Goal: Use online tool/utility: Utilize a website feature to perform a specific function

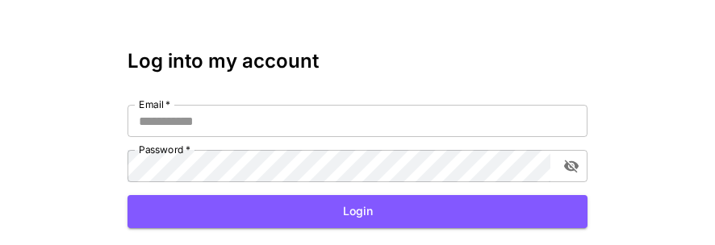
scroll to position [81, 0]
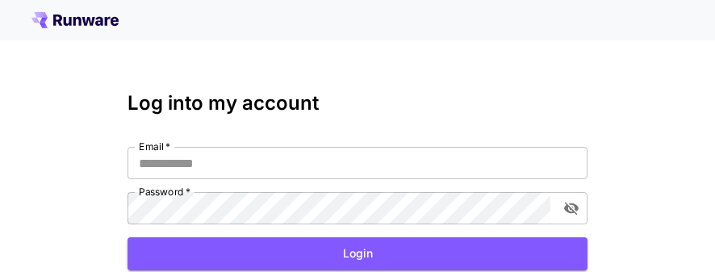
scroll to position [81, 0]
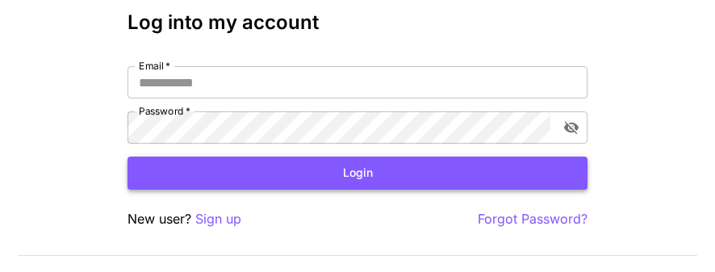
type input "**********"
click at [369, 47] on button "Login" at bounding box center [357, 172] width 460 height 33
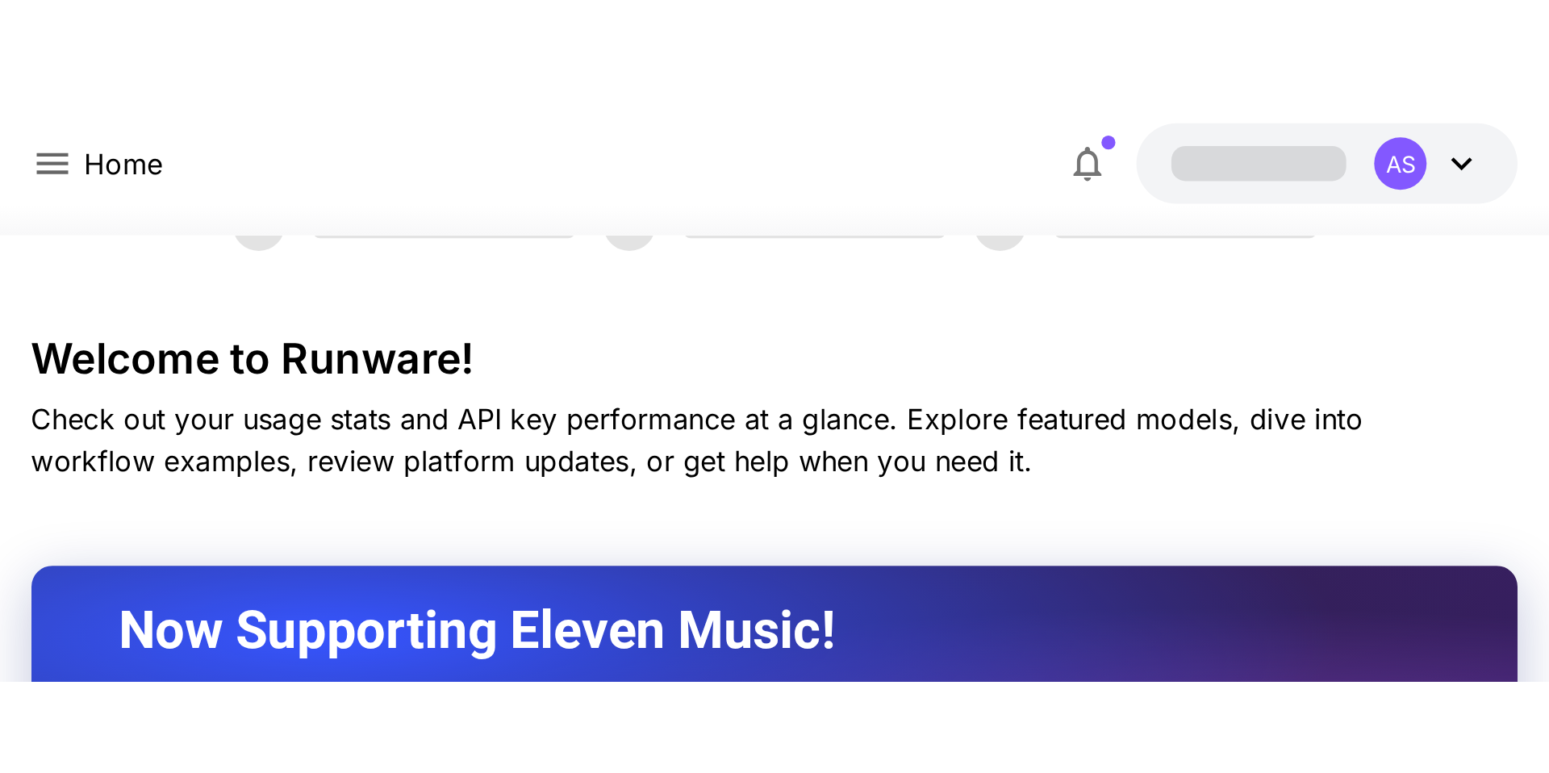
scroll to position [81, 0]
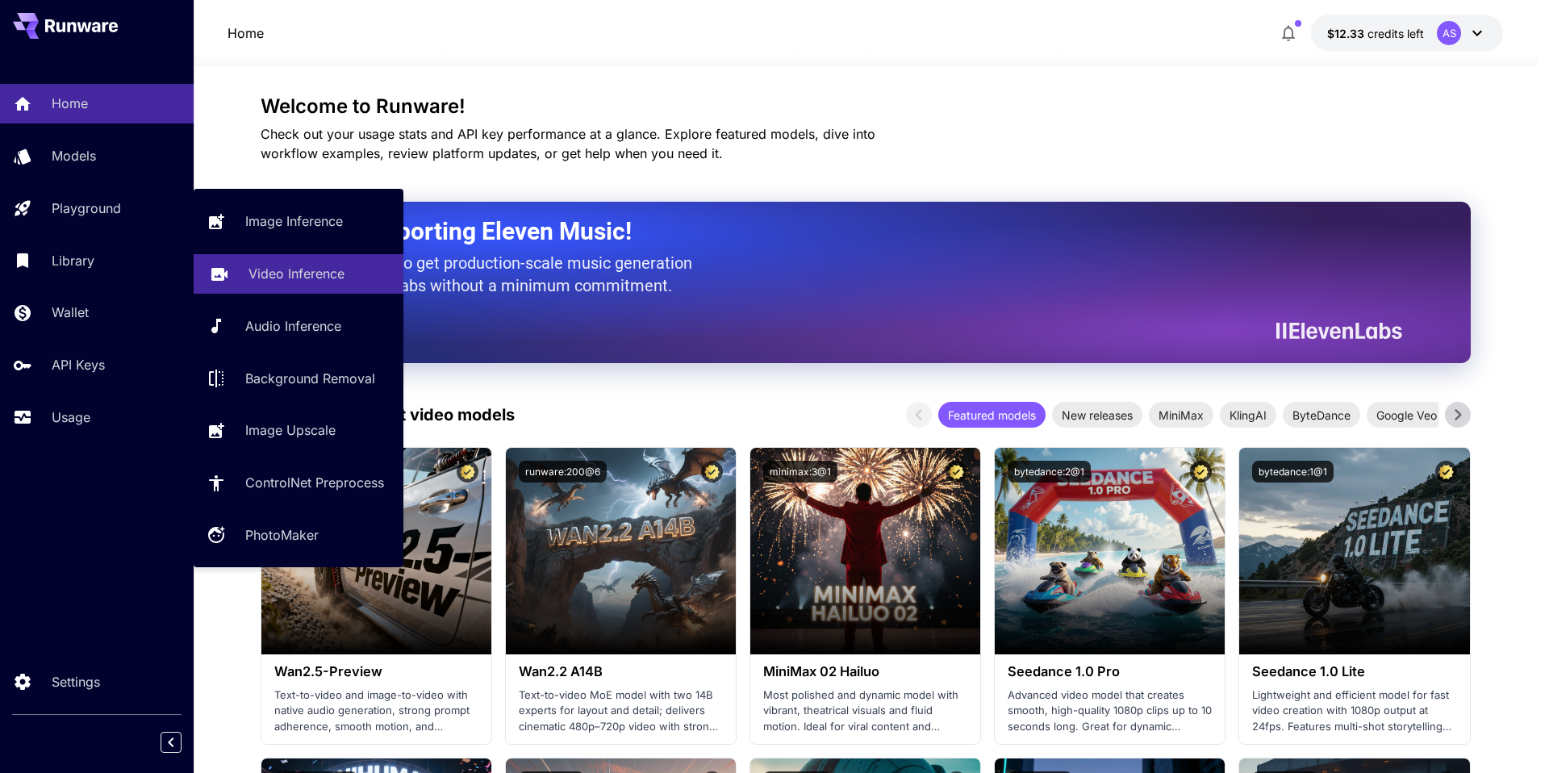
click at [231, 47] on link "Video Inference" at bounding box center [299, 274] width 210 height 40
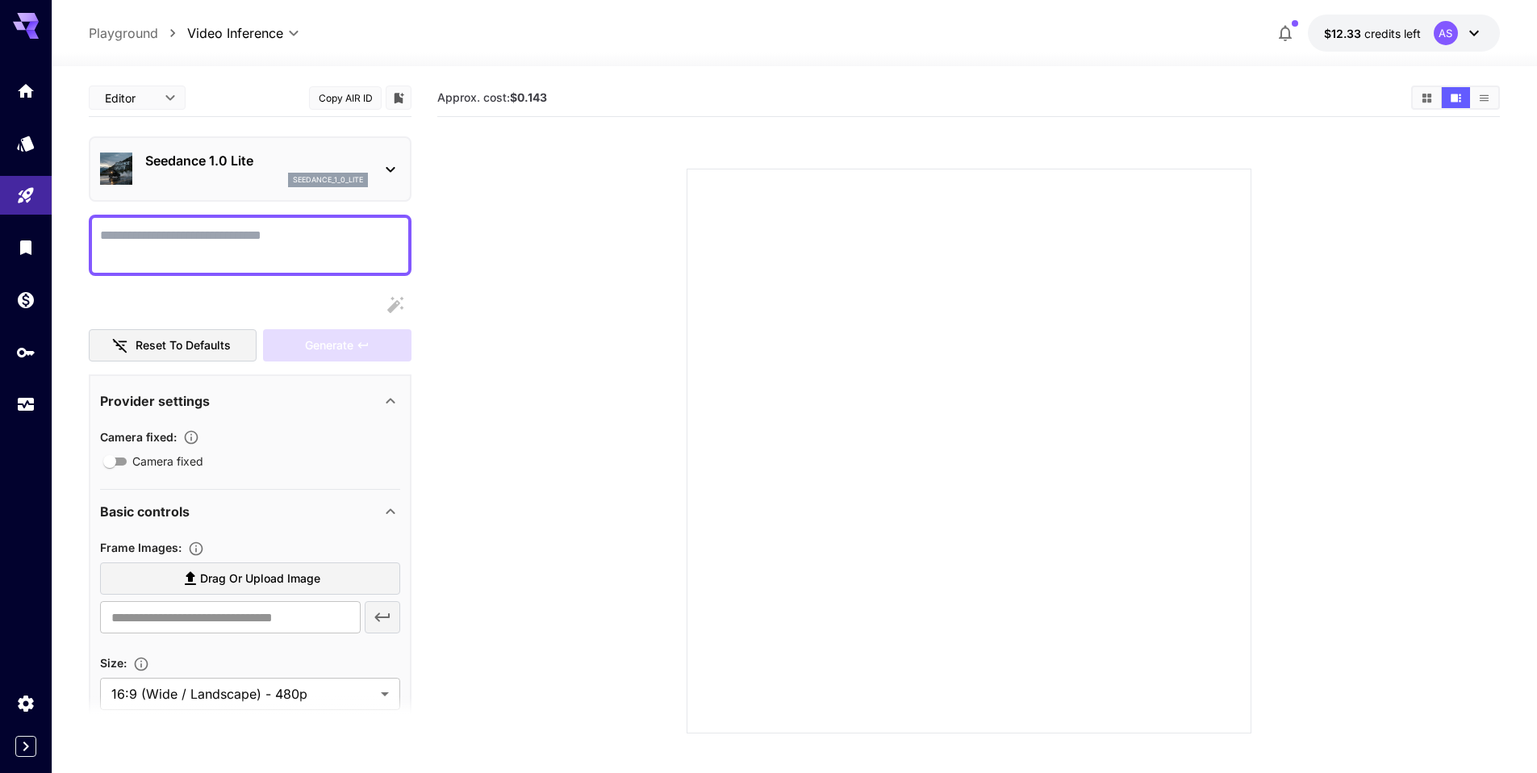
click at [361, 47] on p "Seedance 1.0 Lite" at bounding box center [256, 160] width 223 height 19
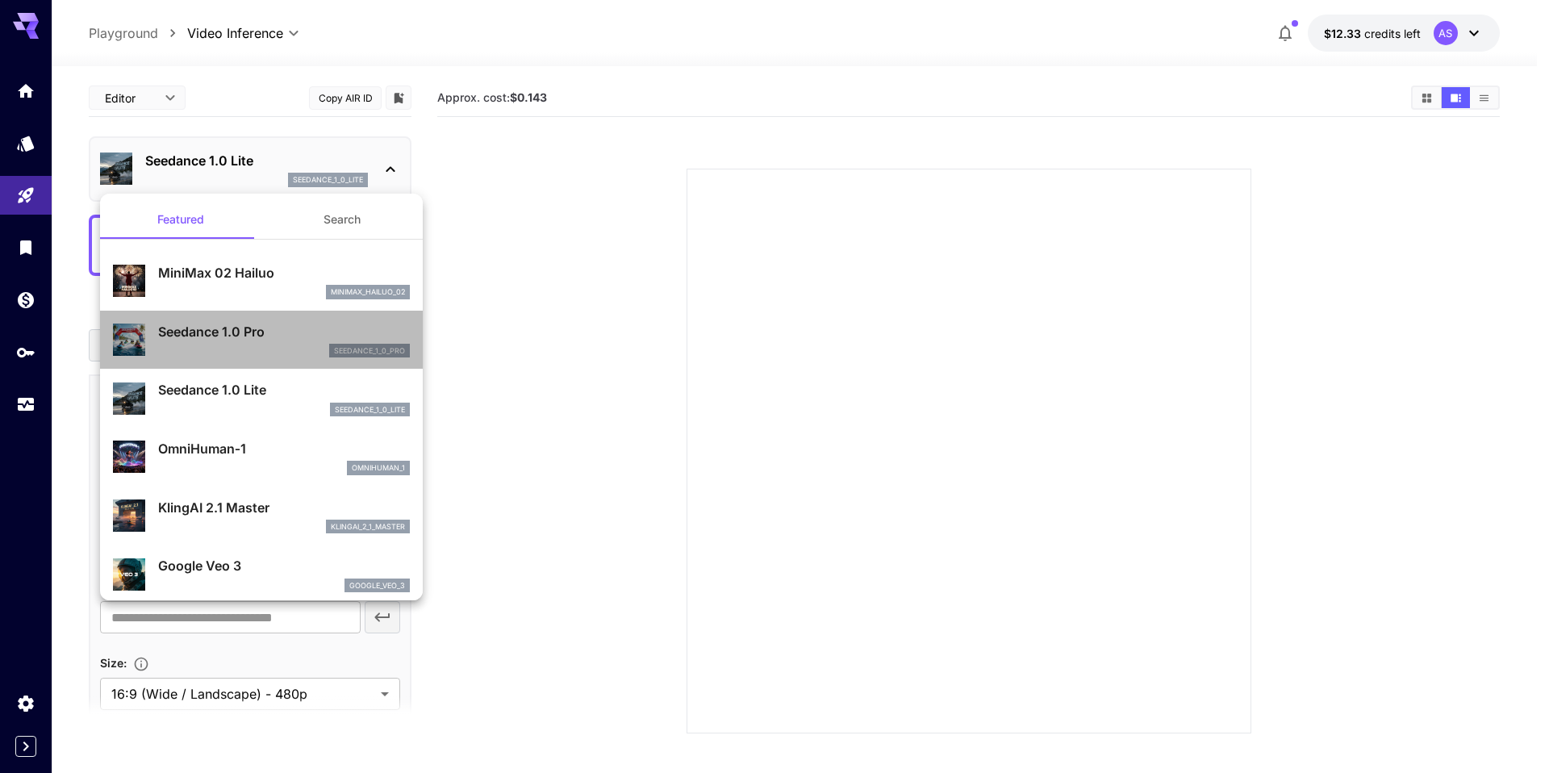
click at [266, 47] on p "Seedance 1.0 Pro" at bounding box center [284, 331] width 252 height 19
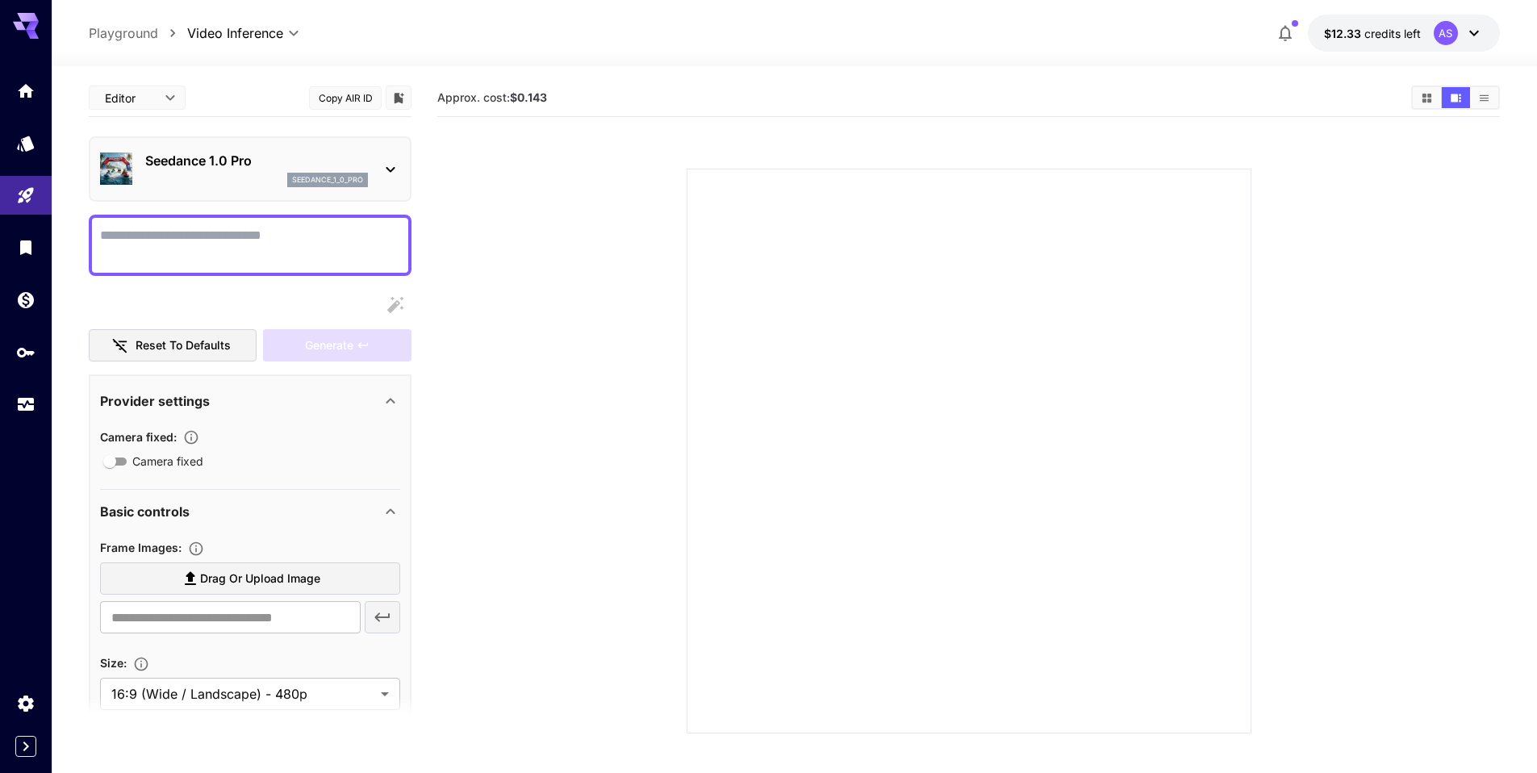
click at [256, 47] on textarea "Camera fixed" at bounding box center [250, 245] width 300 height 39
click at [235, 47] on span "Drag or upload image" at bounding box center [260, 579] width 120 height 20
click at [0, 0] on input "Drag or upload image" at bounding box center [0, 0] width 0 height 0
type input "**********"
click at [323, 47] on textarea "Camera fixed" at bounding box center [250, 245] width 300 height 39
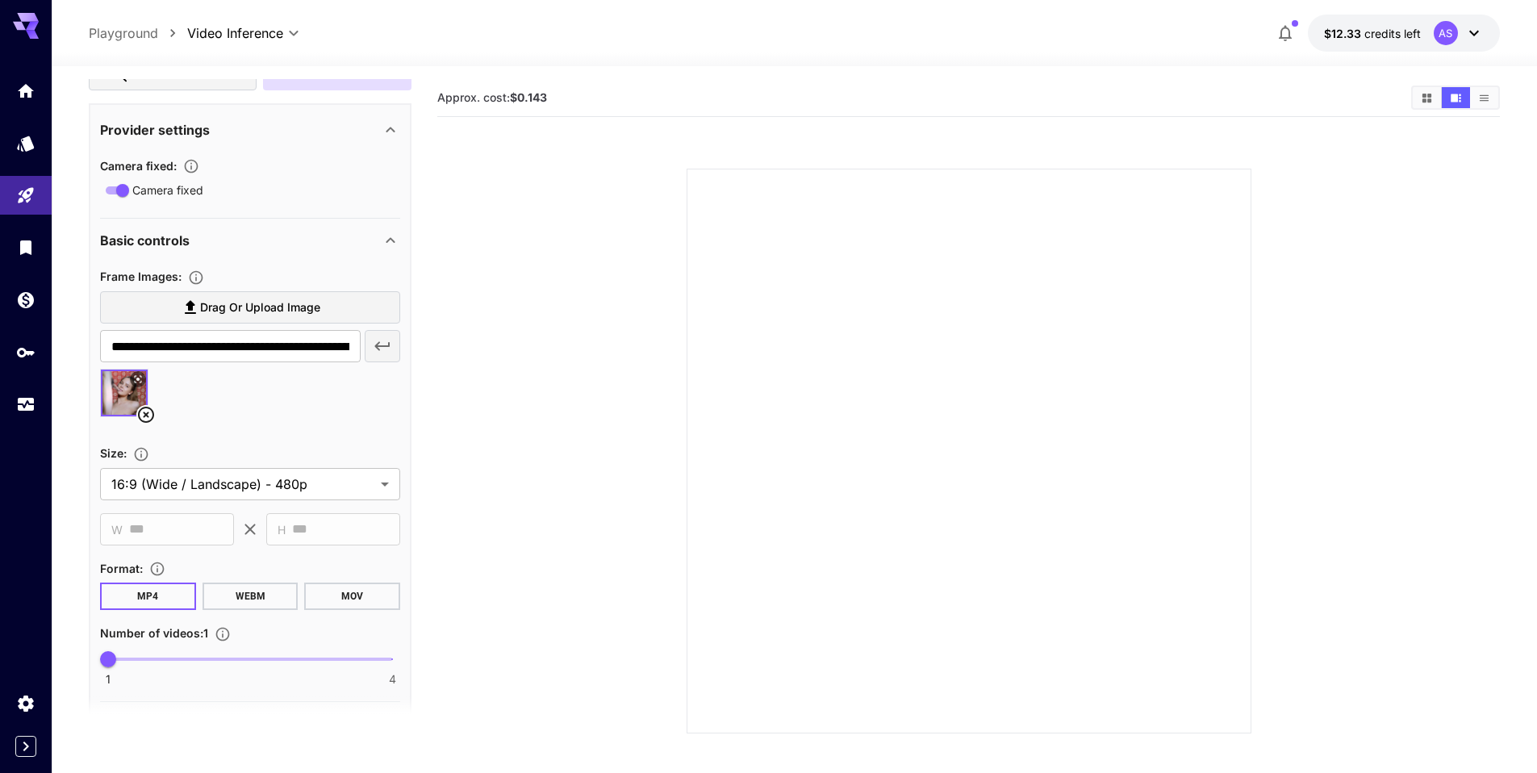
scroll to position [565, 0]
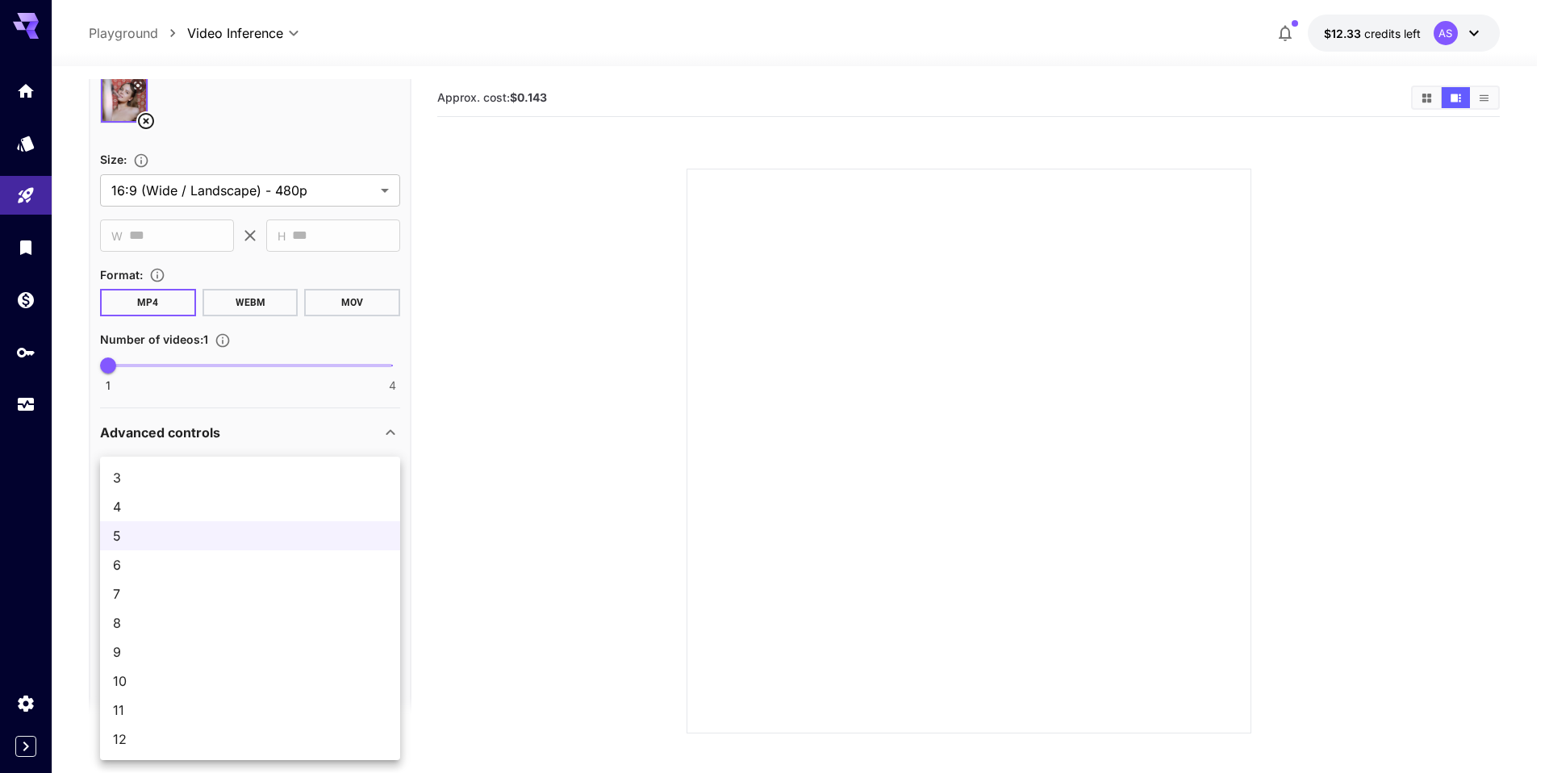
click at [249, 47] on body "**********" at bounding box center [774, 450] width 1549 height 900
click at [127, 47] on span "11" at bounding box center [250, 709] width 274 height 19
type input "**"
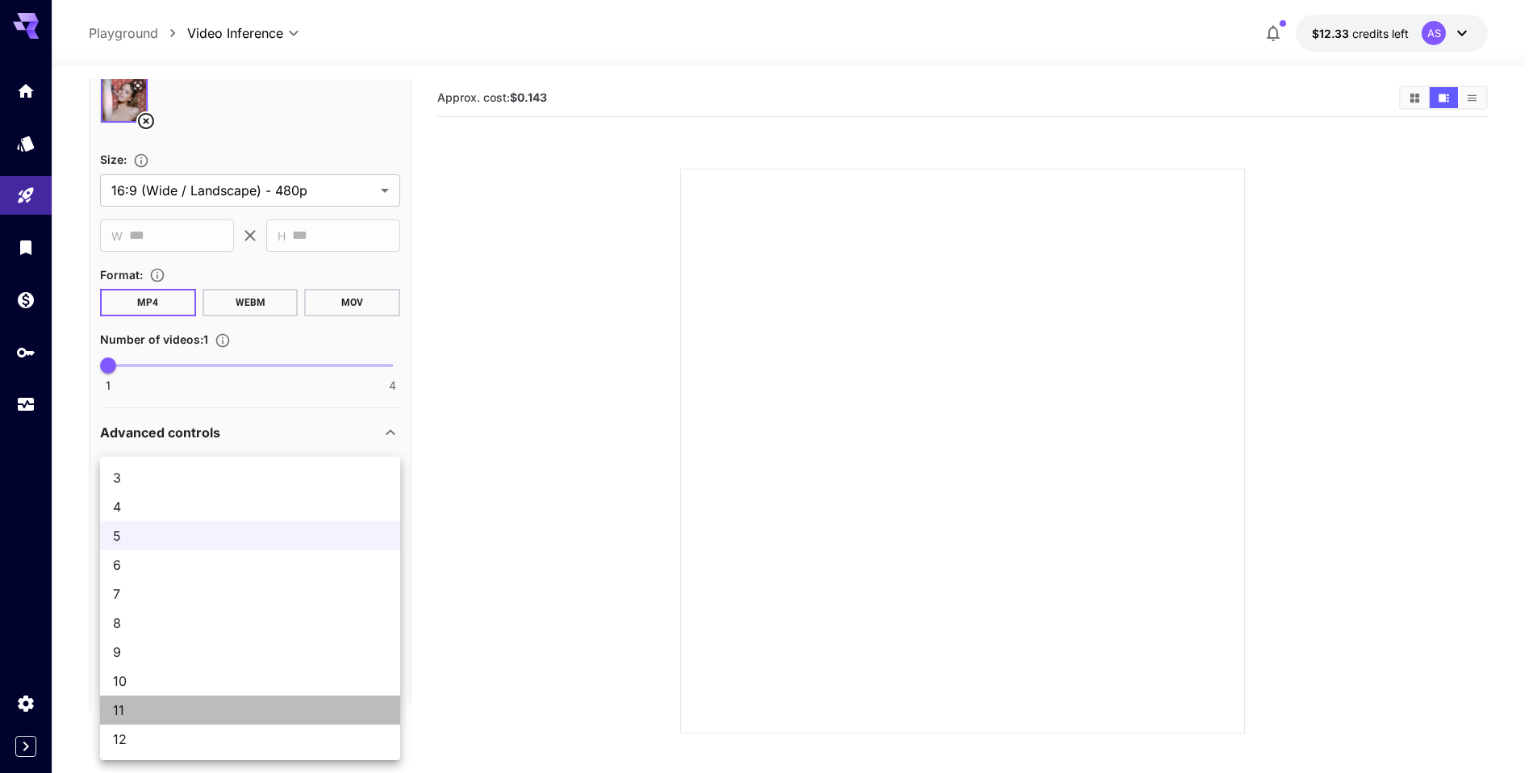
click at [127, 47] on span "11" at bounding box center [250, 709] width 274 height 19
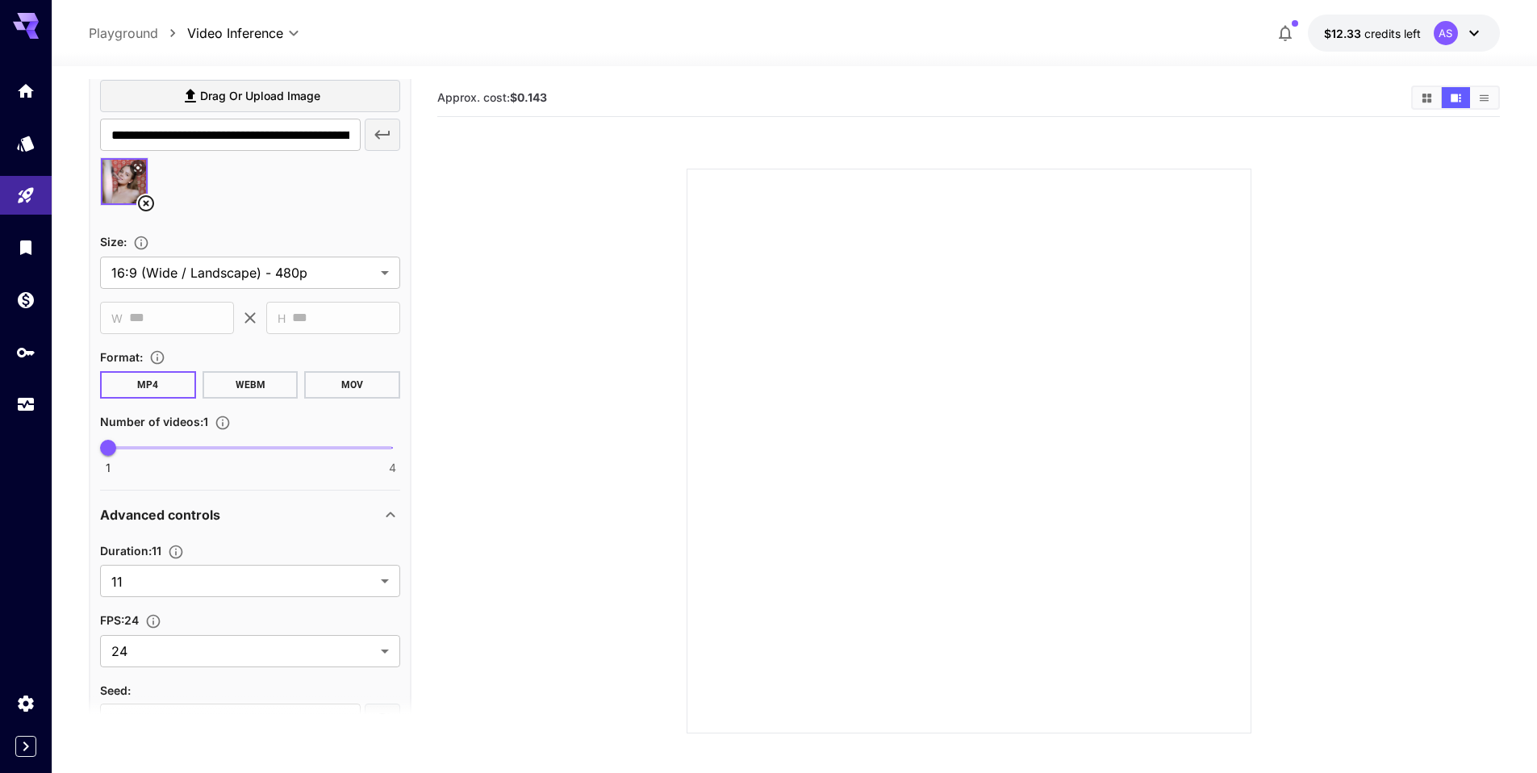
scroll to position [403, 0]
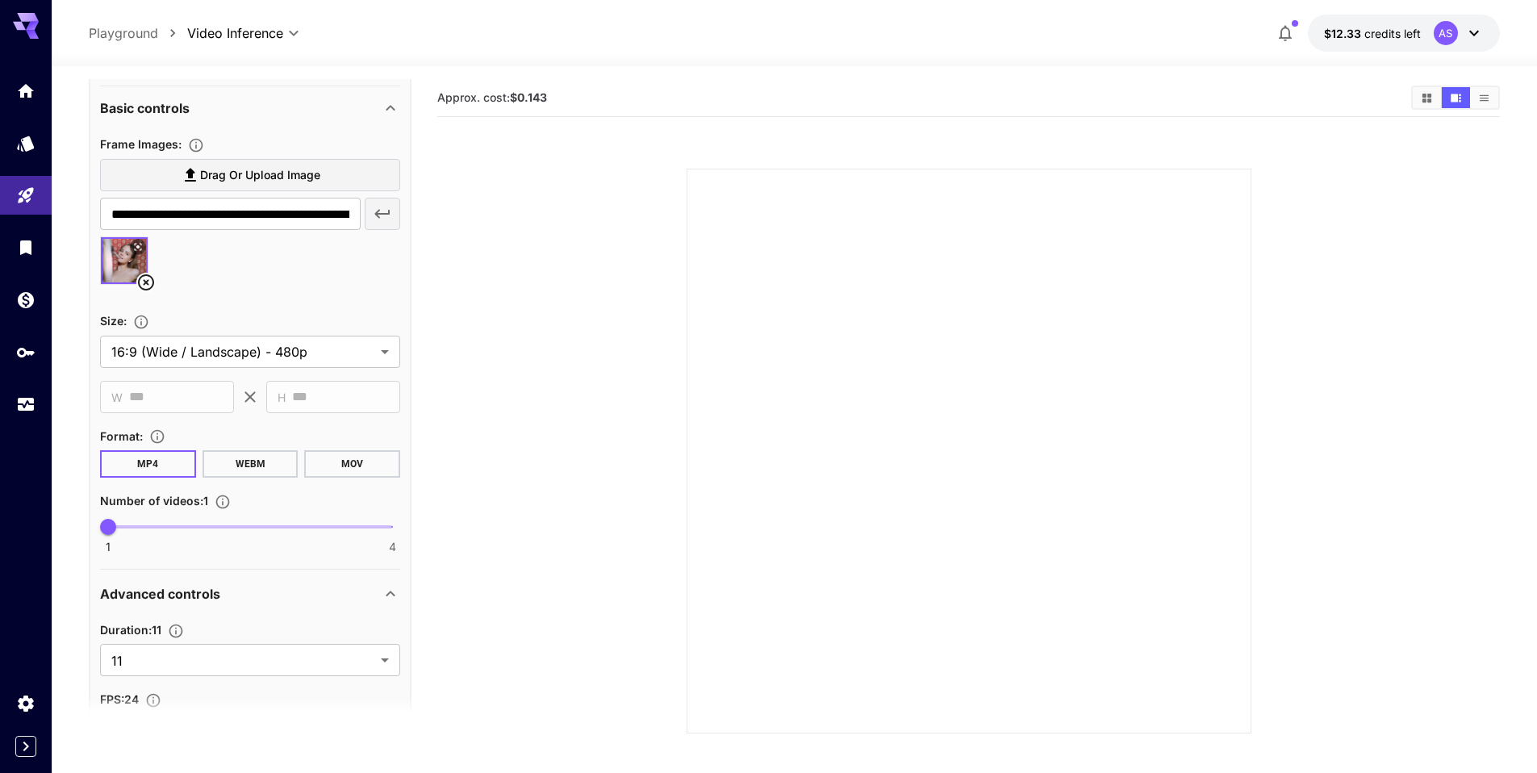
click at [176, 47] on button "MP4" at bounding box center [148, 463] width 96 height 27
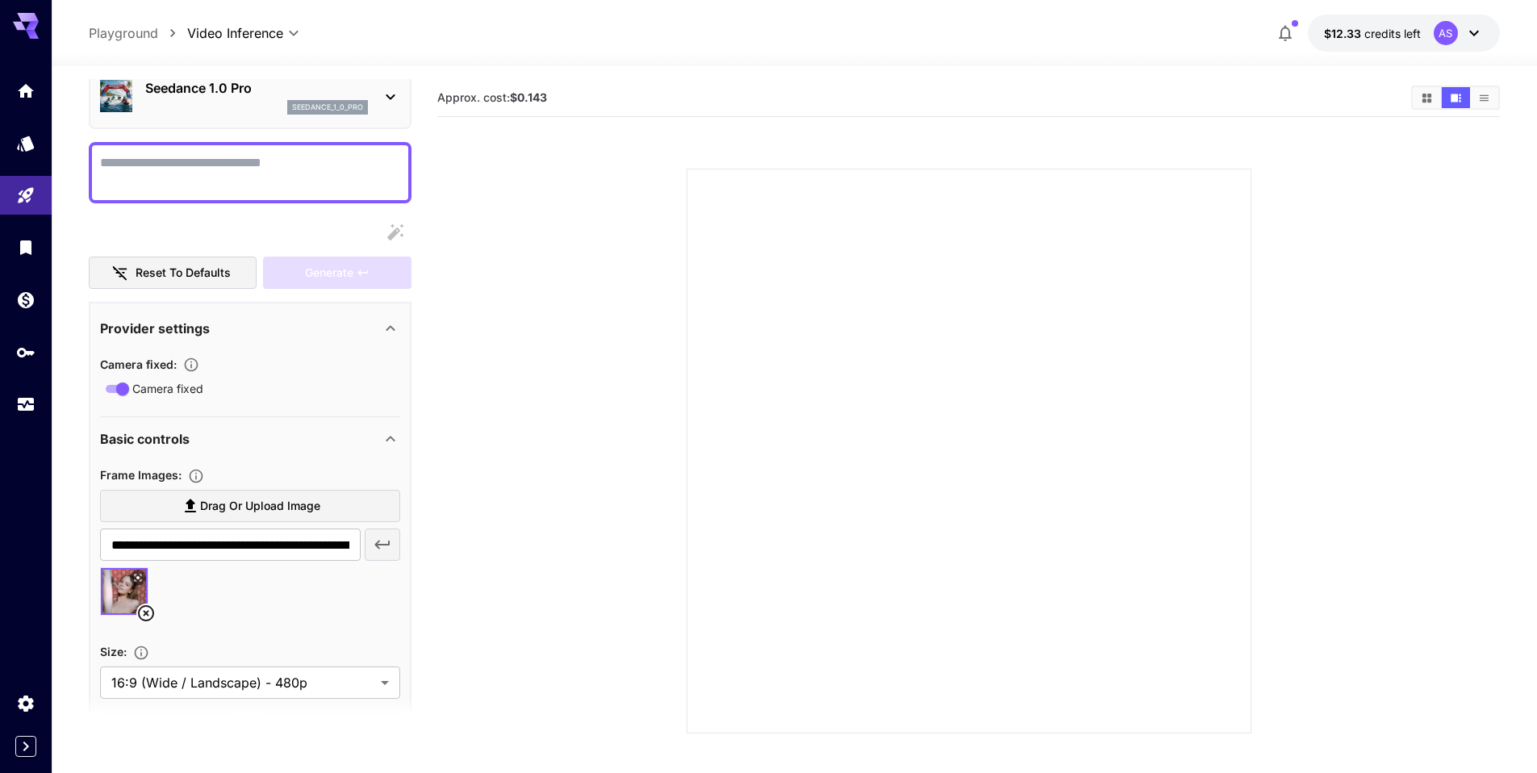
scroll to position [0, 0]
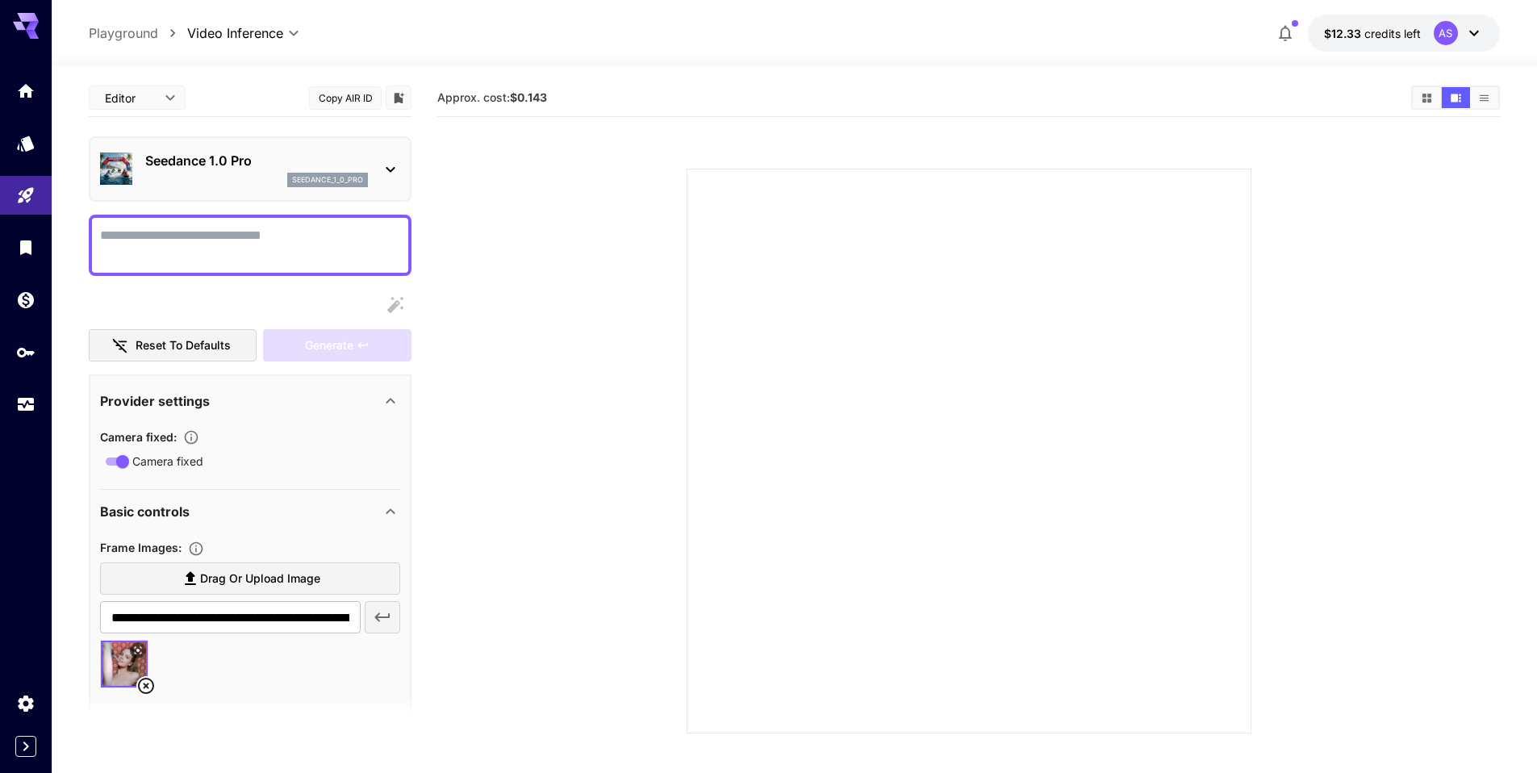
paste textarea "**********"
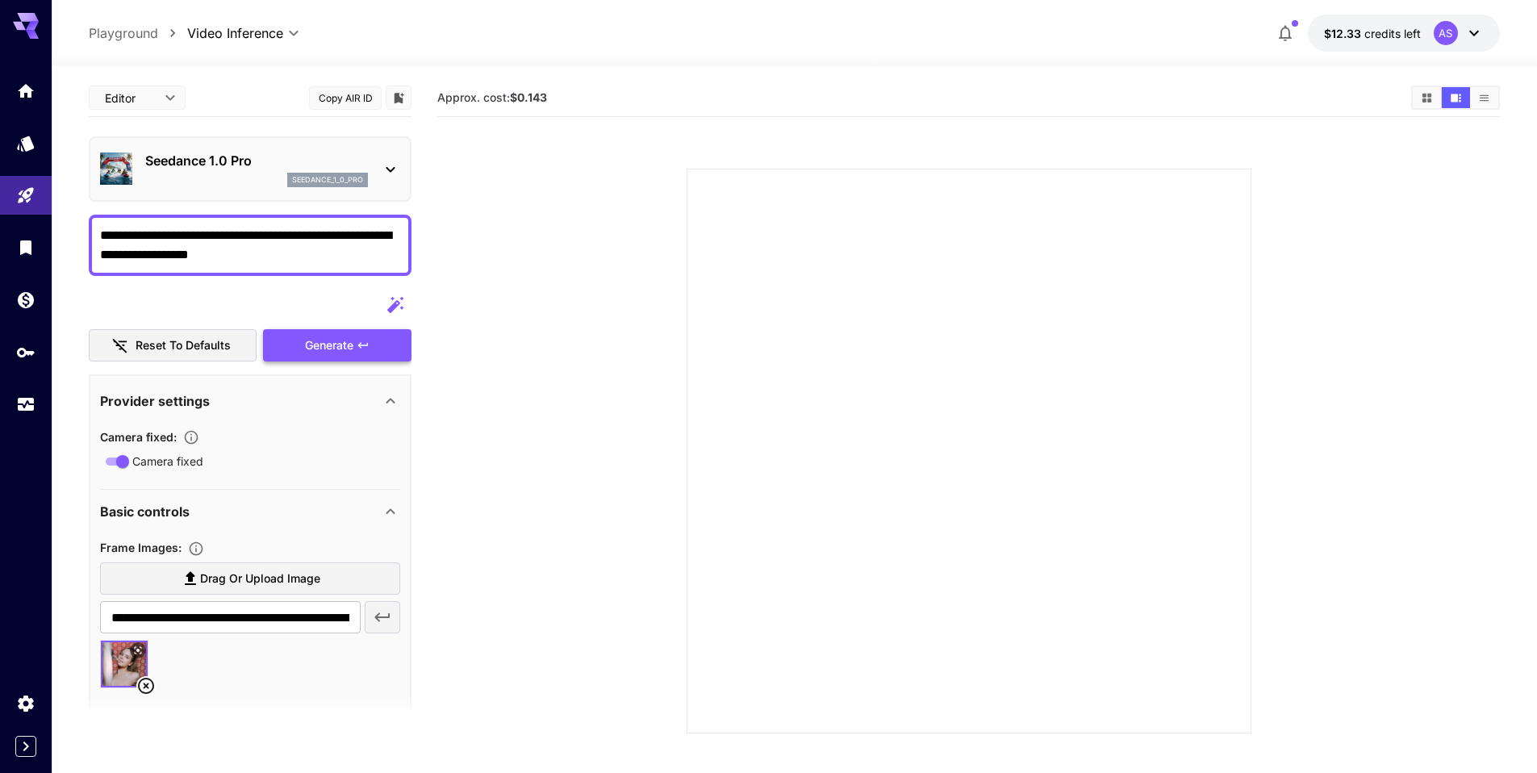
type textarea "**********"
click at [317, 47] on div "Generate" at bounding box center [337, 345] width 148 height 33
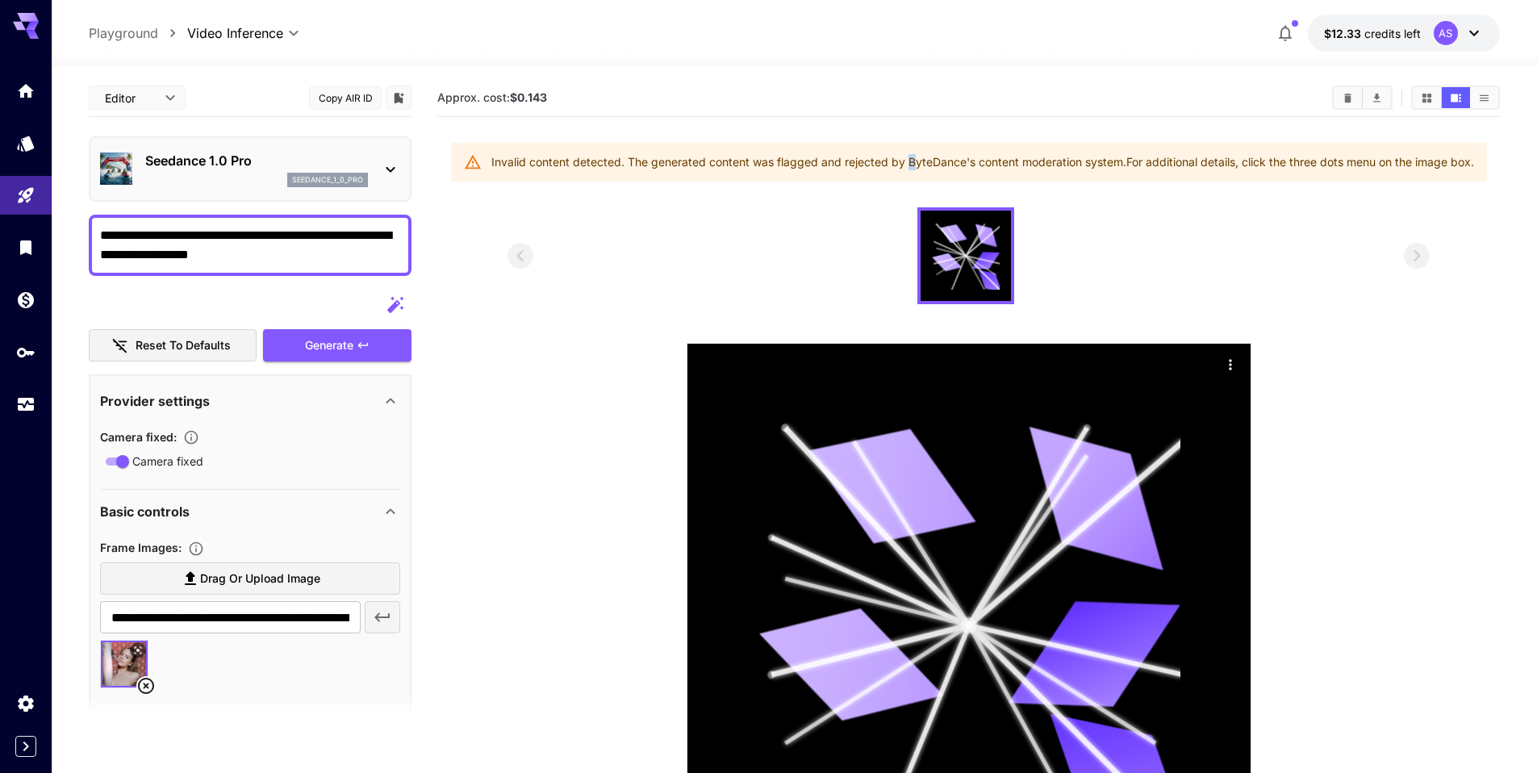
click at [714, 47] on div "Invalid content detected. The generated content was flagged and rejected by Byt…" at bounding box center [982, 162] width 983 height 29
click at [714, 47] on section "Approx. cost: $0.143 Invalid content detected. The generated content was flagge…" at bounding box center [968, 493] width 1062 height 828
drag, startPoint x: 913, startPoint y: 165, endPoint x: 1119, endPoint y: 165, distance: 205.7
click at [714, 47] on div "Invalid content detected. The generated content was flagged and rejected by Byt…" at bounding box center [982, 162] width 983 height 29
copy div "ByteDance's content moderation system"
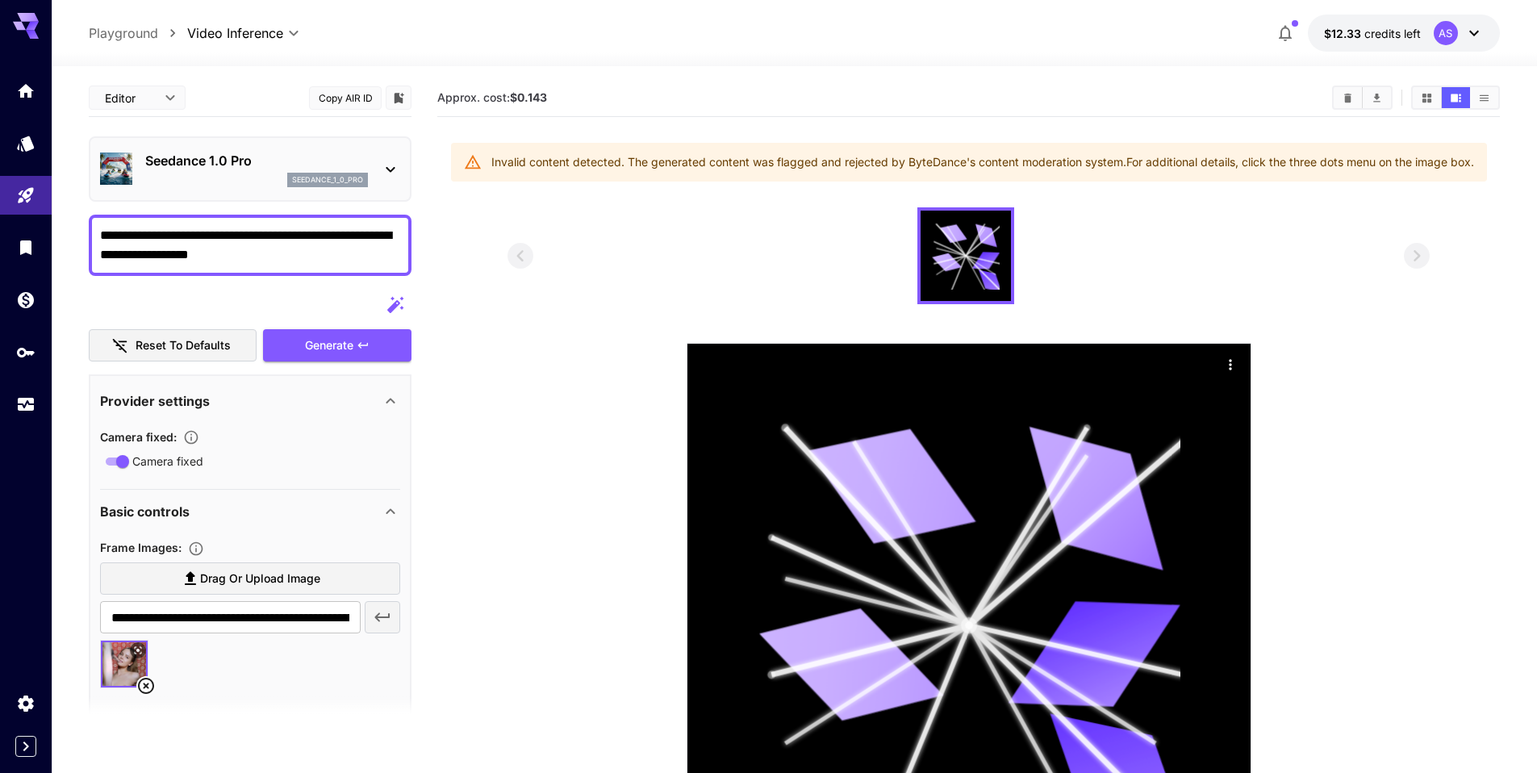
click at [714, 47] on div at bounding box center [968, 255] width 922 height 97
click at [714, 47] on icon "Actions" at bounding box center [1230, 365] width 16 height 16
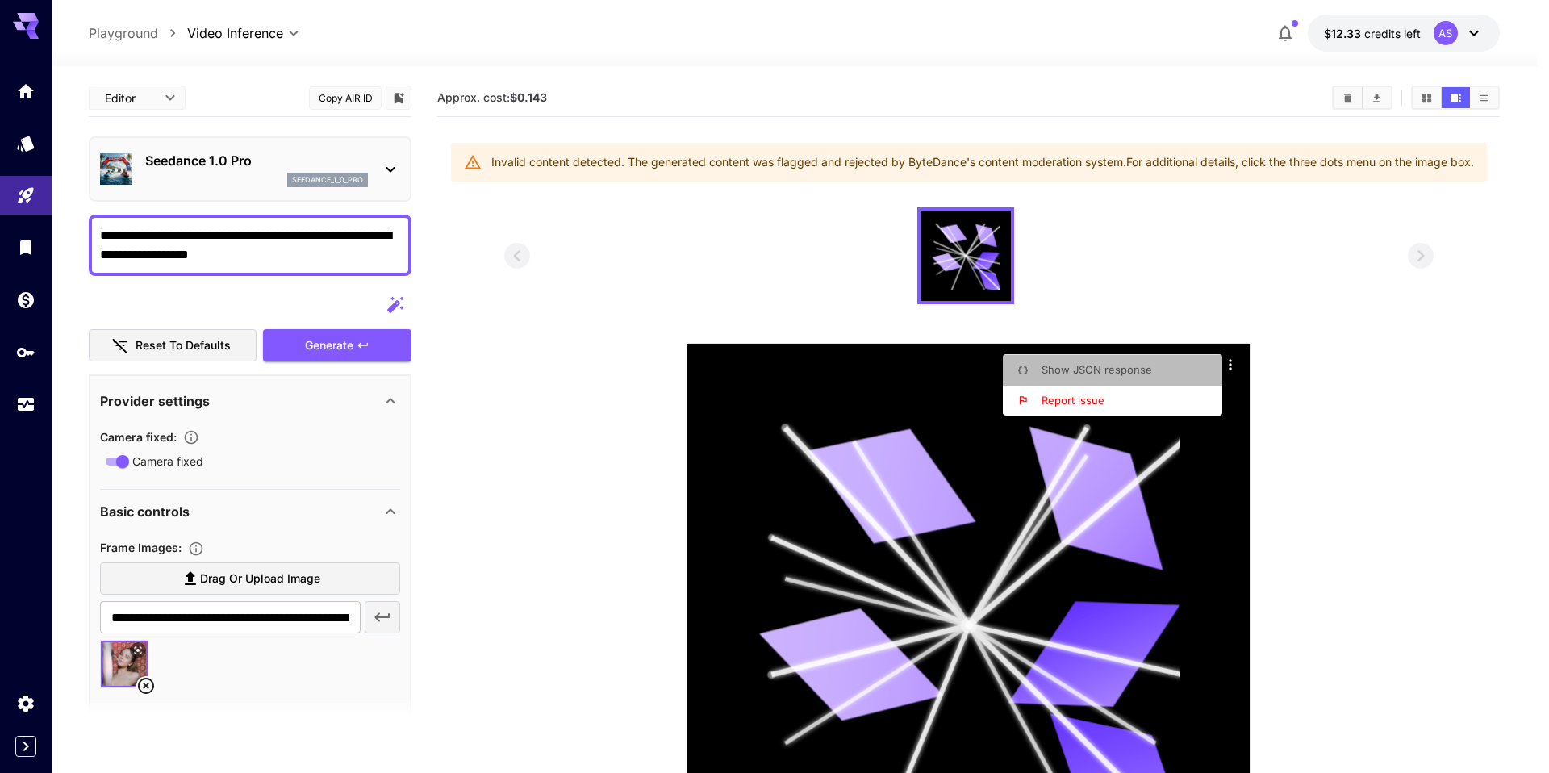
click at [714, 47] on span "Show JSON response" at bounding box center [1096, 369] width 111 height 13
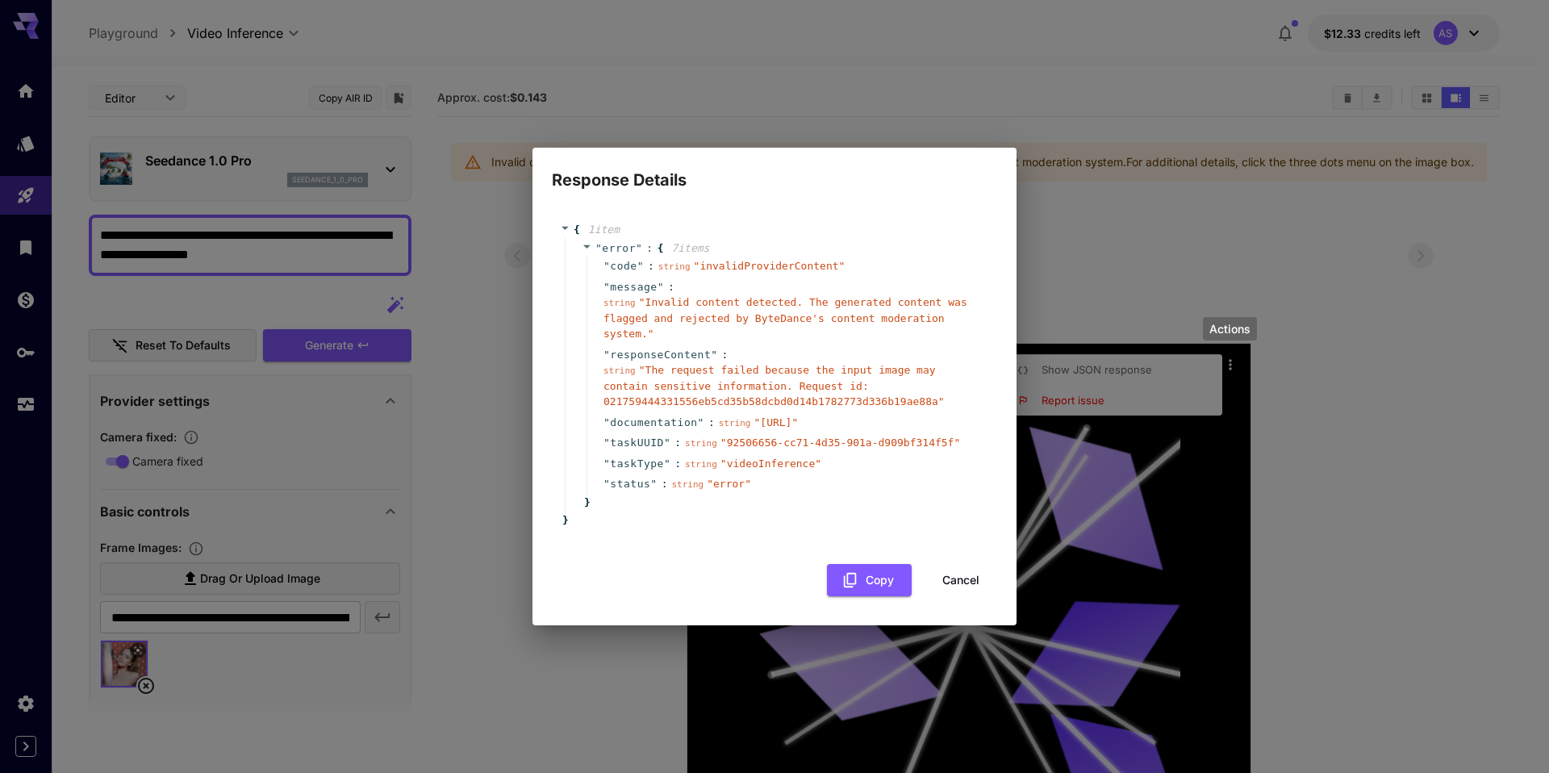
click at [714, 47] on div "Response Details { 1 item " error " : { 7 item s " code " : string " invalidPro…" at bounding box center [774, 386] width 1549 height 773
click at [714, 47] on button "Cancel" at bounding box center [960, 580] width 73 height 33
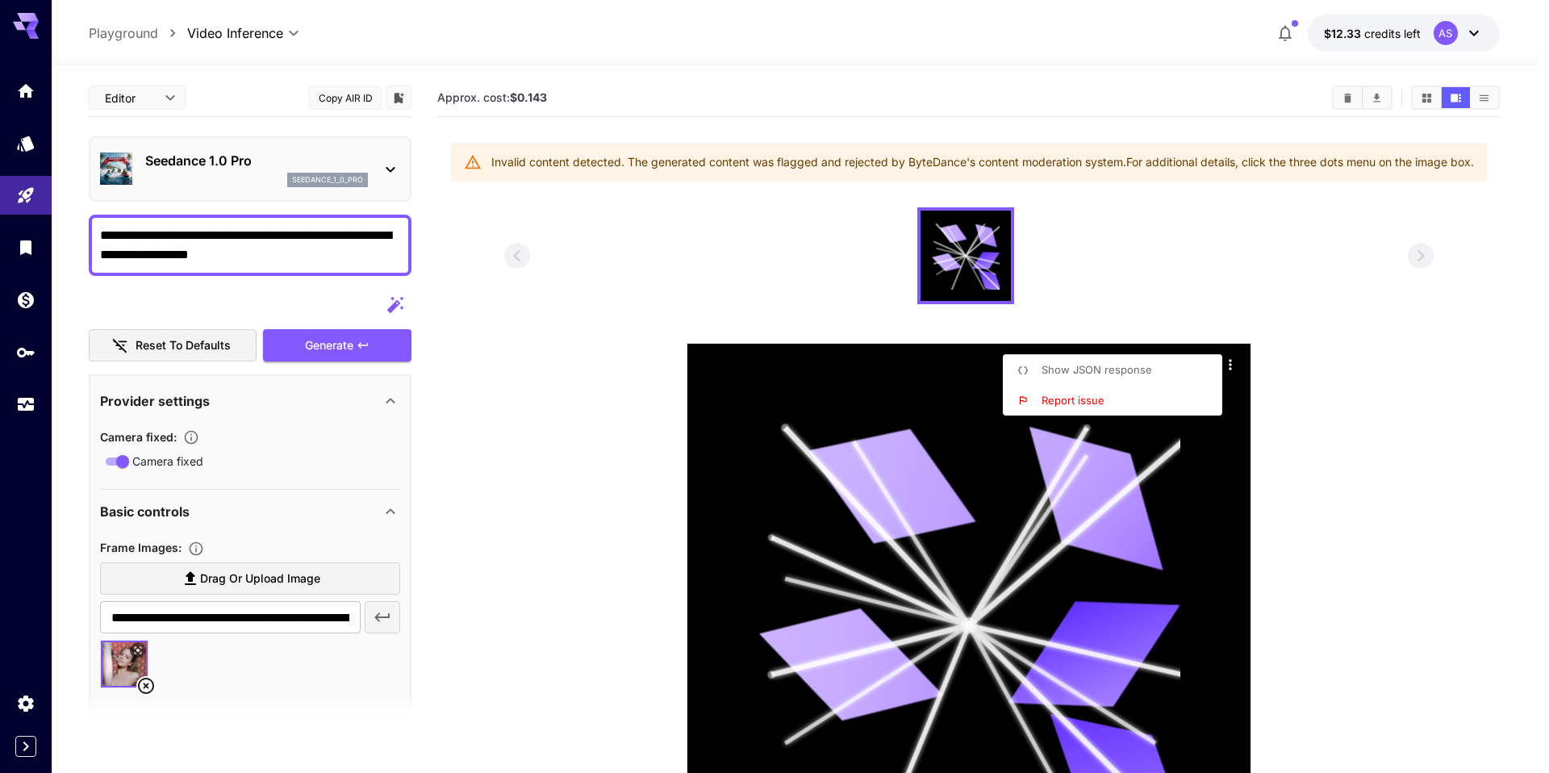
click at [146, 47] on div at bounding box center [774, 386] width 1549 height 773
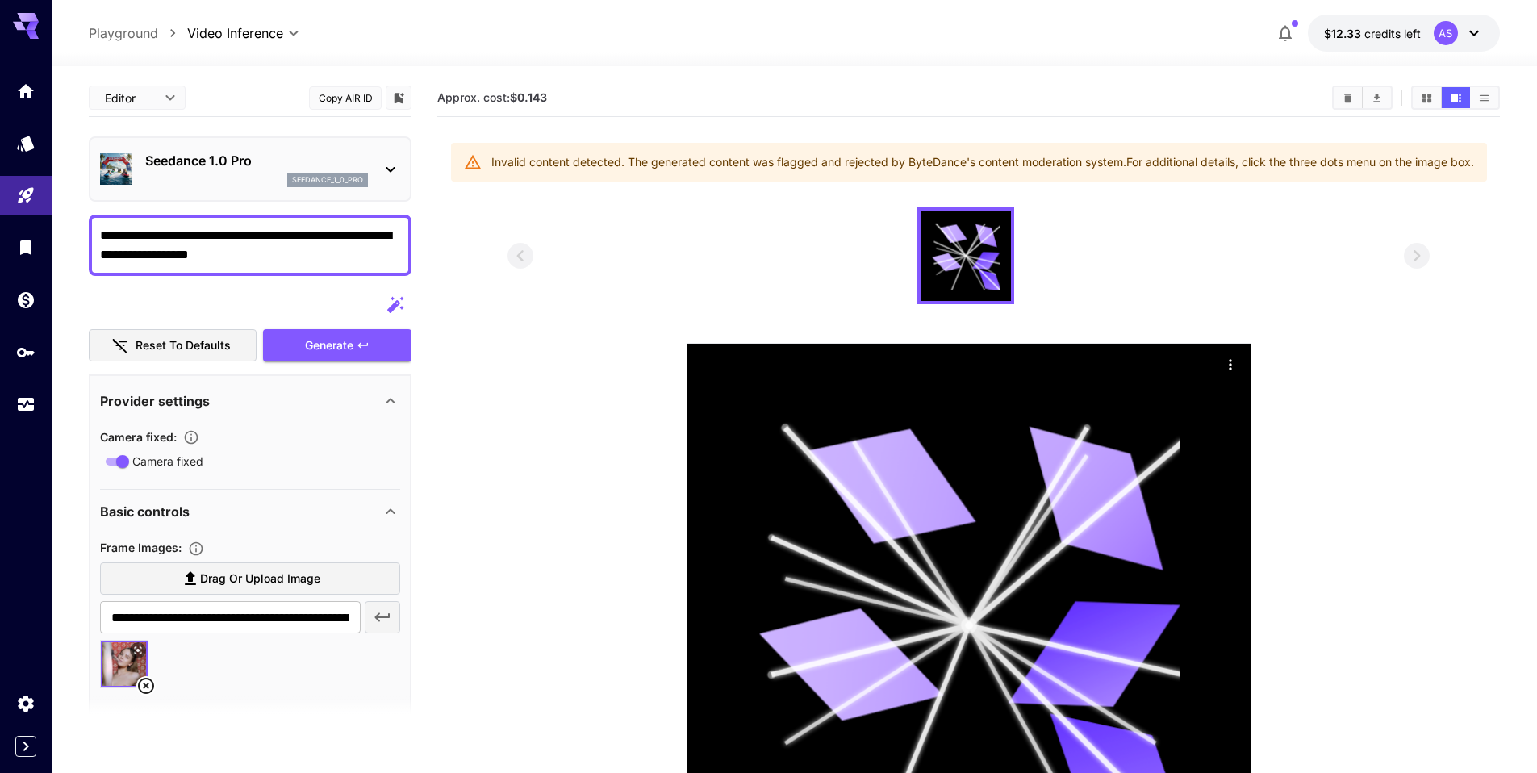
click at [151, 47] on icon at bounding box center [145, 685] width 19 height 19
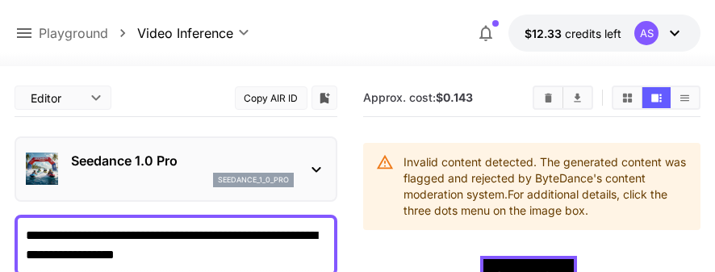
click at [678, 27] on icon at bounding box center [674, 32] width 19 height 19
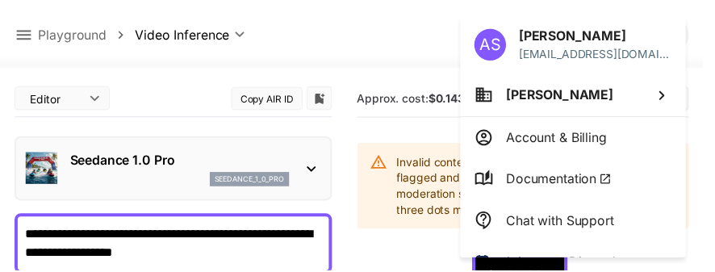
scroll to position [123, 0]
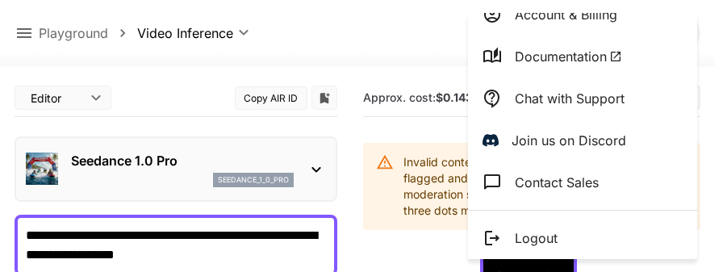
click at [588, 47] on li "Logout" at bounding box center [582, 238] width 229 height 42
